Goal: Task Accomplishment & Management: Manage account settings

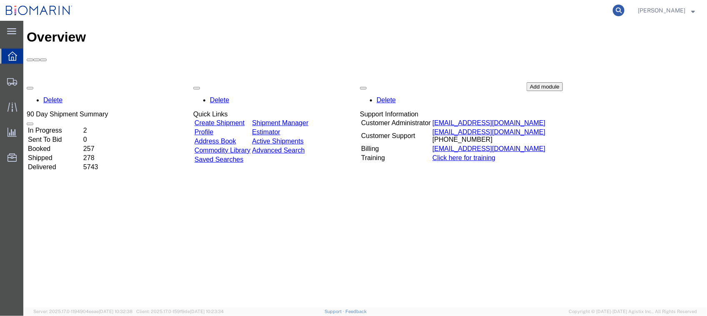
click at [624, 10] on icon at bounding box center [619, 11] width 12 height 12
paste input "S02406506"
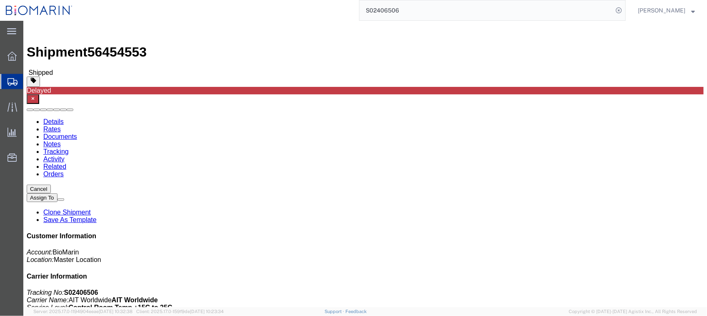
drag, startPoint x: 399, startPoint y: 0, endPoint x: 426, endPoint y: 15, distance: 30.4
click at [426, 15] on input "S02406506" at bounding box center [485, 10] width 253 height 20
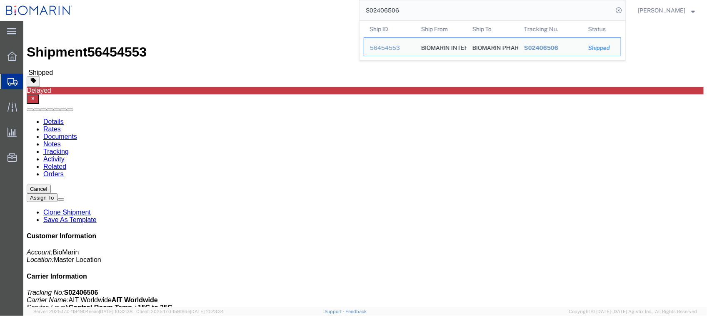
drag, startPoint x: 425, startPoint y: 11, endPoint x: 339, endPoint y: 15, distance: 86.7
click at [339, 15] on div "S02406506 Ship ID Ship From Ship To Tracking Nu. Status Ship ID 56454553 Ship F…" at bounding box center [351, 10] width 547 height 21
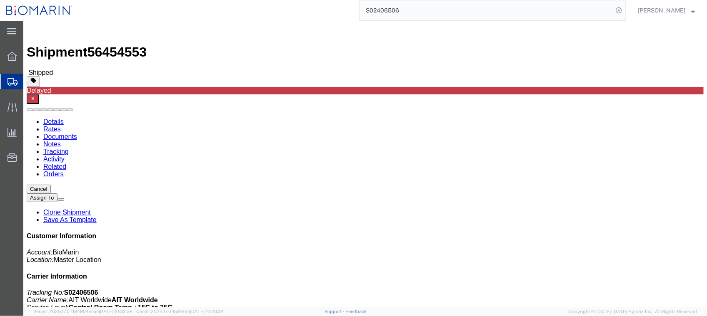
paste input "389911"
click link "Tracking"
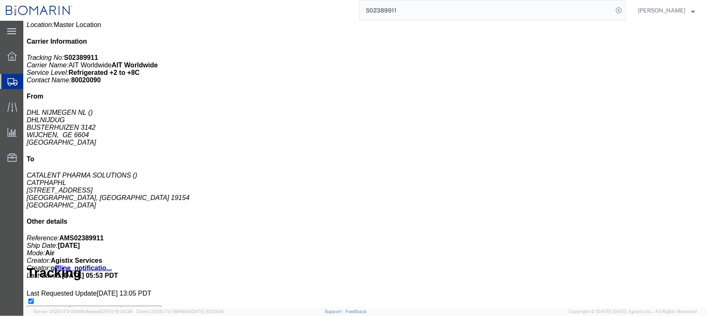
scroll to position [230, 0]
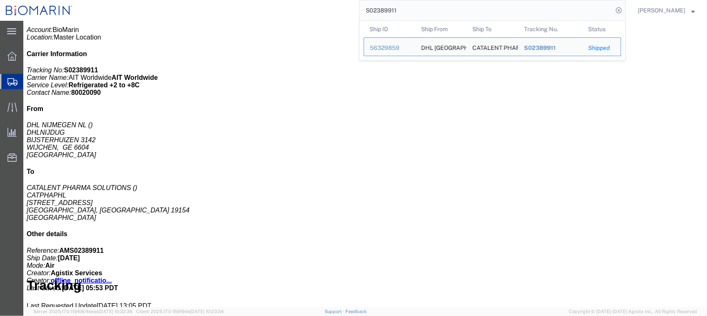
drag, startPoint x: 452, startPoint y: 7, endPoint x: 273, endPoint y: 7, distance: 178.6
click at [273, 7] on div "S02389911 Ship ID Ship From Ship To Tracking Nu. Status Ship ID 56329859 Ship F…" at bounding box center [351, 10] width 547 height 21
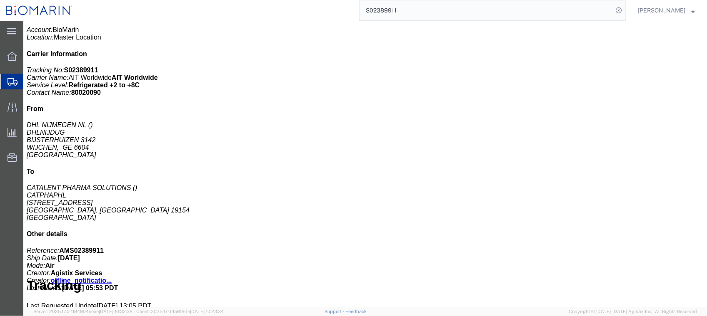
paste input "1934762"
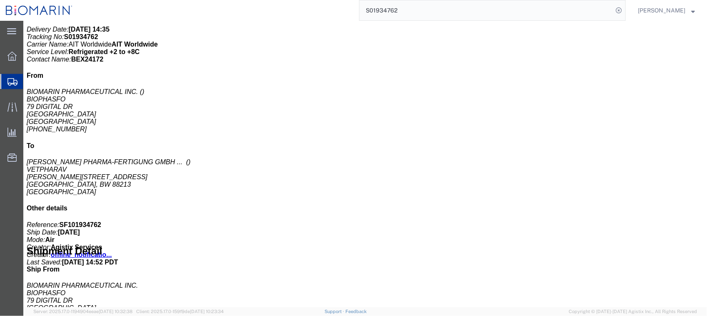
drag, startPoint x: 123, startPoint y: 57, endPoint x: 100, endPoint y: 37, distance: 31.3
click link "Documents"
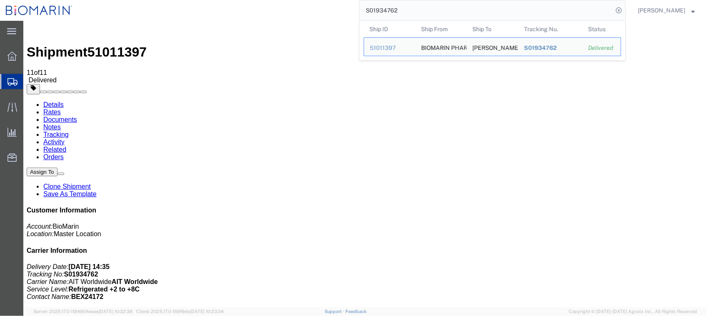
drag, startPoint x: 436, startPoint y: 8, endPoint x: 356, endPoint y: 8, distance: 79.9
click at [356, 8] on div "S01934762 Ship ID Ship From Ship To Tracking Nu. Status Ship ID 51011397 Ship F…" at bounding box center [351, 10] width 547 height 21
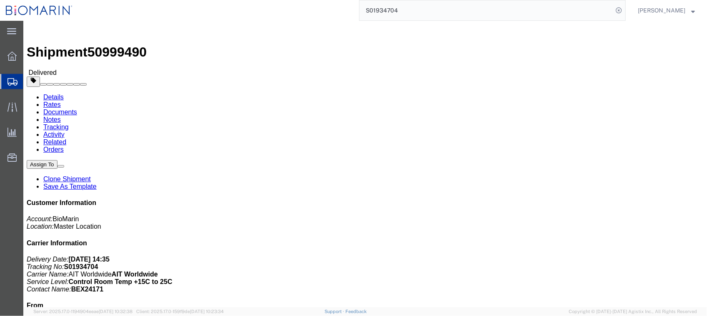
click link "Documents"
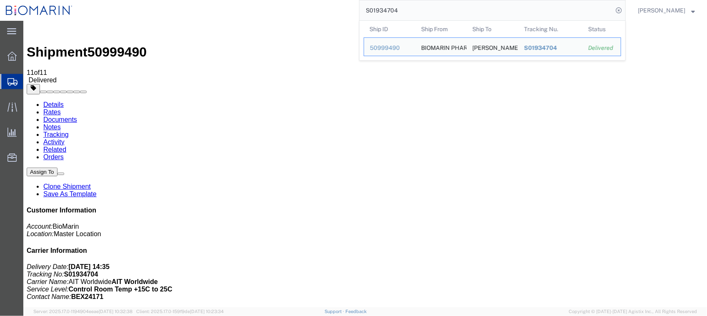
drag, startPoint x: 456, startPoint y: 9, endPoint x: 325, endPoint y: 9, distance: 131.2
click at [325, 9] on div "S01934704 Ship ID Ship From Ship To Tracking Nu. Status Ship ID 50999490 Ship F…" at bounding box center [351, 10] width 547 height 21
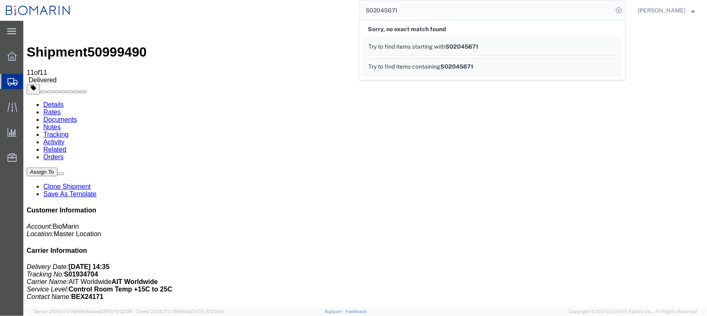
click at [441, 17] on input "S02045671" at bounding box center [485, 10] width 253 height 20
drag, startPoint x: 436, startPoint y: 13, endPoint x: 307, endPoint y: 11, distance: 128.7
click at [309, 12] on div "S02045671 Sorry, no exact match found Try to find items starting with S02045671…" at bounding box center [351, 10] width 547 height 21
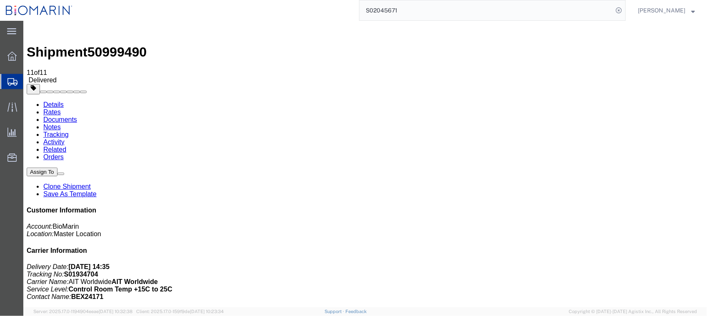
paste input "F1"
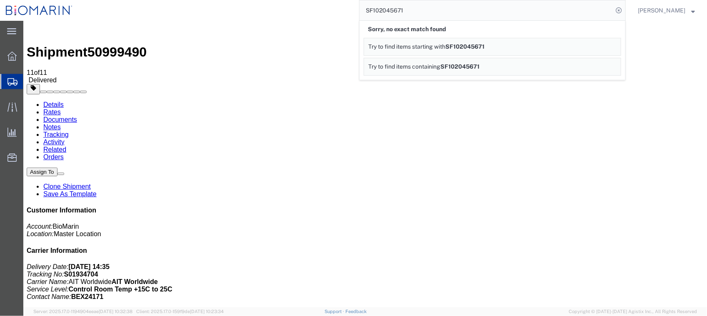
click at [431, 5] on input "SF102045671" at bounding box center [485, 10] width 253 height 20
drag, startPoint x: 433, startPoint y: 7, endPoint x: 311, endPoint y: 11, distance: 122.5
click at [311, 11] on div "SF102045671 Sorry, no exact match found Try to find items starting with SF10204…" at bounding box center [351, 10] width 547 height 21
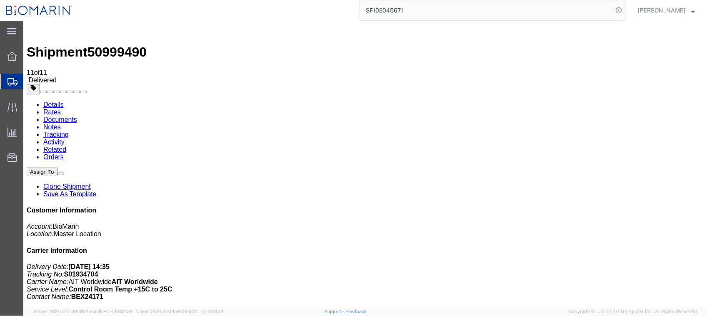
paste input "724-72476740"
type input "724-72476740"
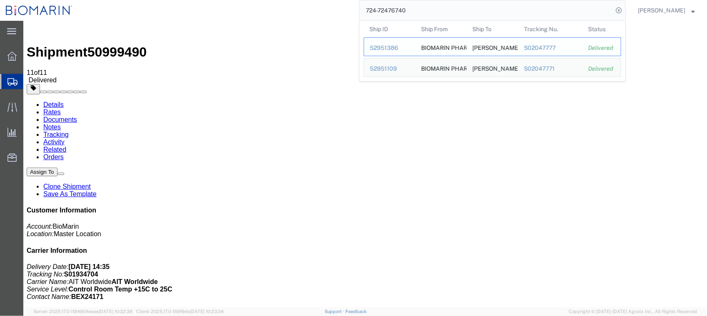
click at [403, 47] on div "52951386" at bounding box center [390, 48] width 40 height 9
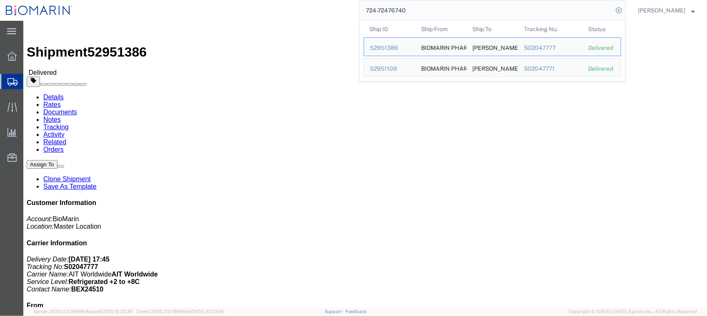
click at [433, 10] on input "724-72476740" at bounding box center [485, 10] width 253 height 20
drag, startPoint x: 448, startPoint y: 13, endPoint x: 276, endPoint y: 10, distance: 172.8
click at [292, 10] on div "724-72476740 Ship ID Ship From Ship To Tracking Nu. Status Ship ID 52951386 Shi…" at bounding box center [351, 10] width 547 height 21
click at [402, 48] on div "52939465" at bounding box center [390, 48] width 40 height 9
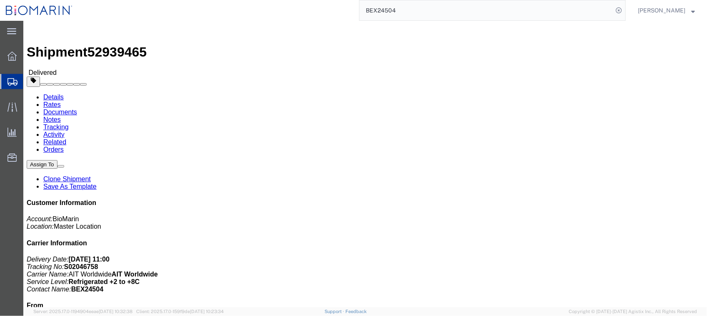
click link "Documents"
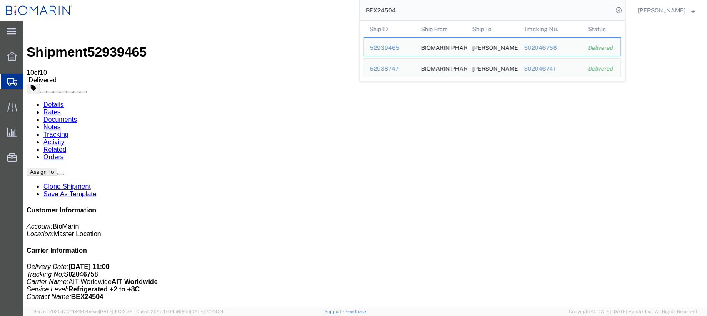
click at [436, 9] on input "BEX24504" at bounding box center [485, 10] width 253 height 20
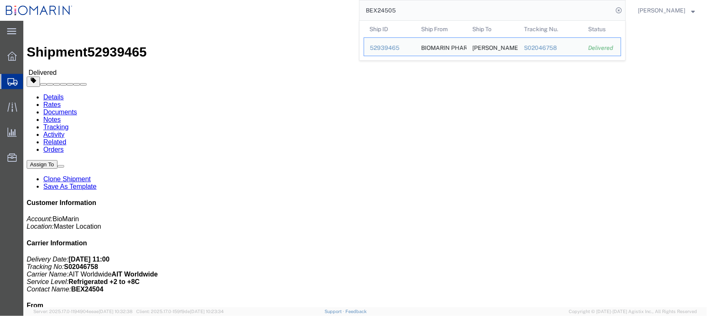
click link "Documents"
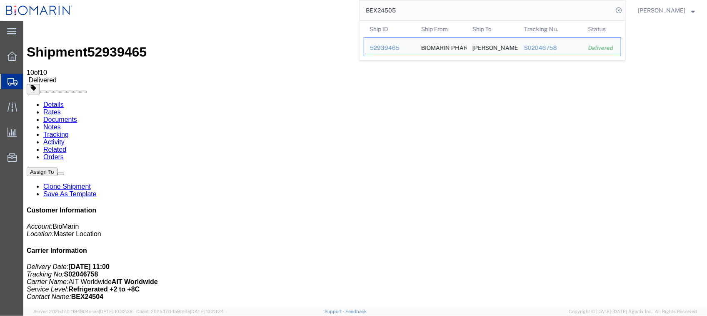
click at [436, 10] on input "BEX24505" at bounding box center [485, 10] width 253 height 20
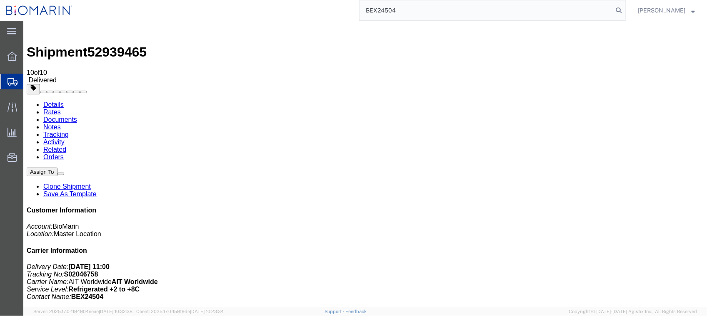
type input "BEX24504"
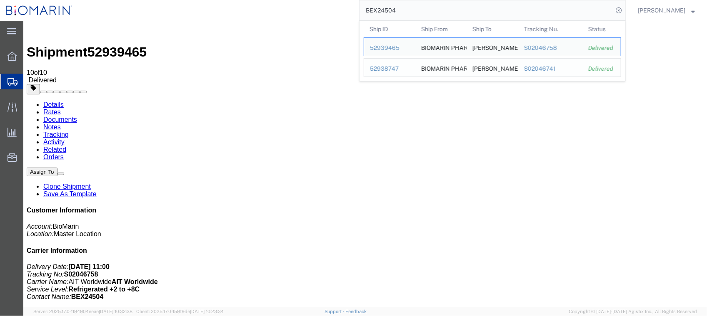
click at [404, 67] on div "52938747" at bounding box center [390, 69] width 40 height 9
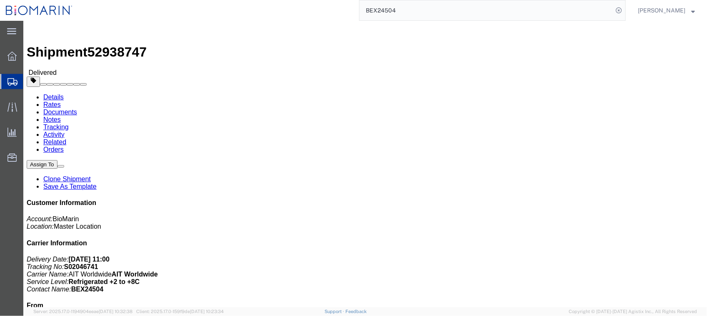
click link "Documents"
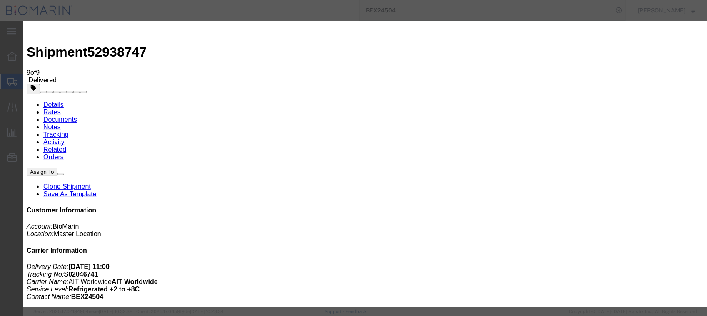
type input "C:\fakepath\S02046741 - X20240904820206.pdf"
select select
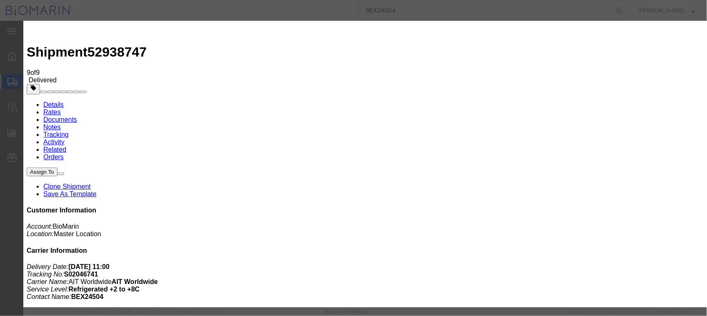
select select
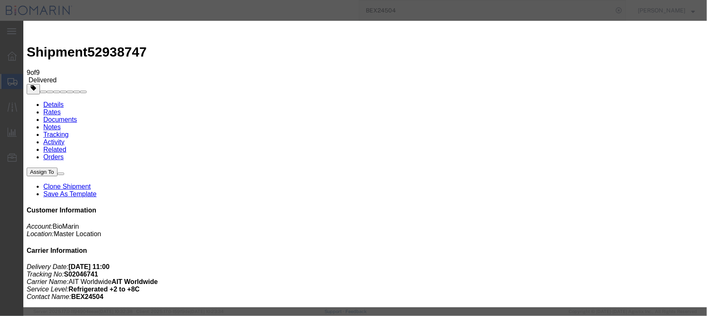
type input "C:\fakepath\S02046741 - X20240904820206.pdf"
select select
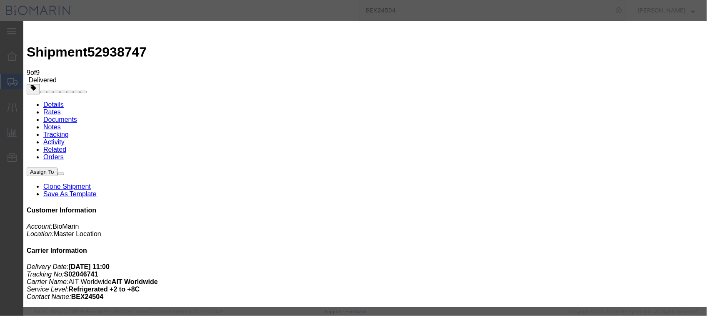
select select
